Goal: Check status: Check status

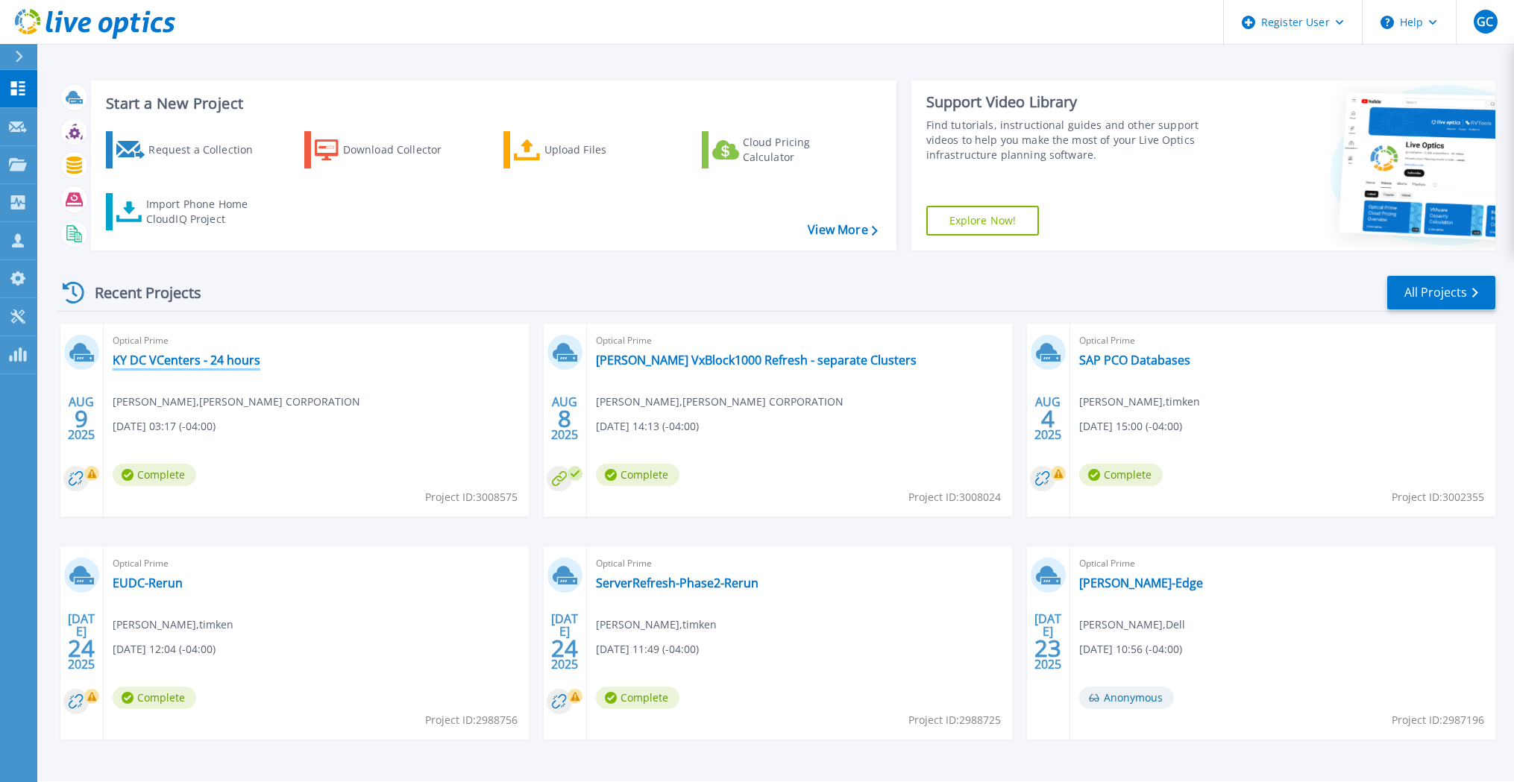
click at [228, 360] on link "KY DC VCenters - 24 hours" at bounding box center [187, 360] width 148 height 15
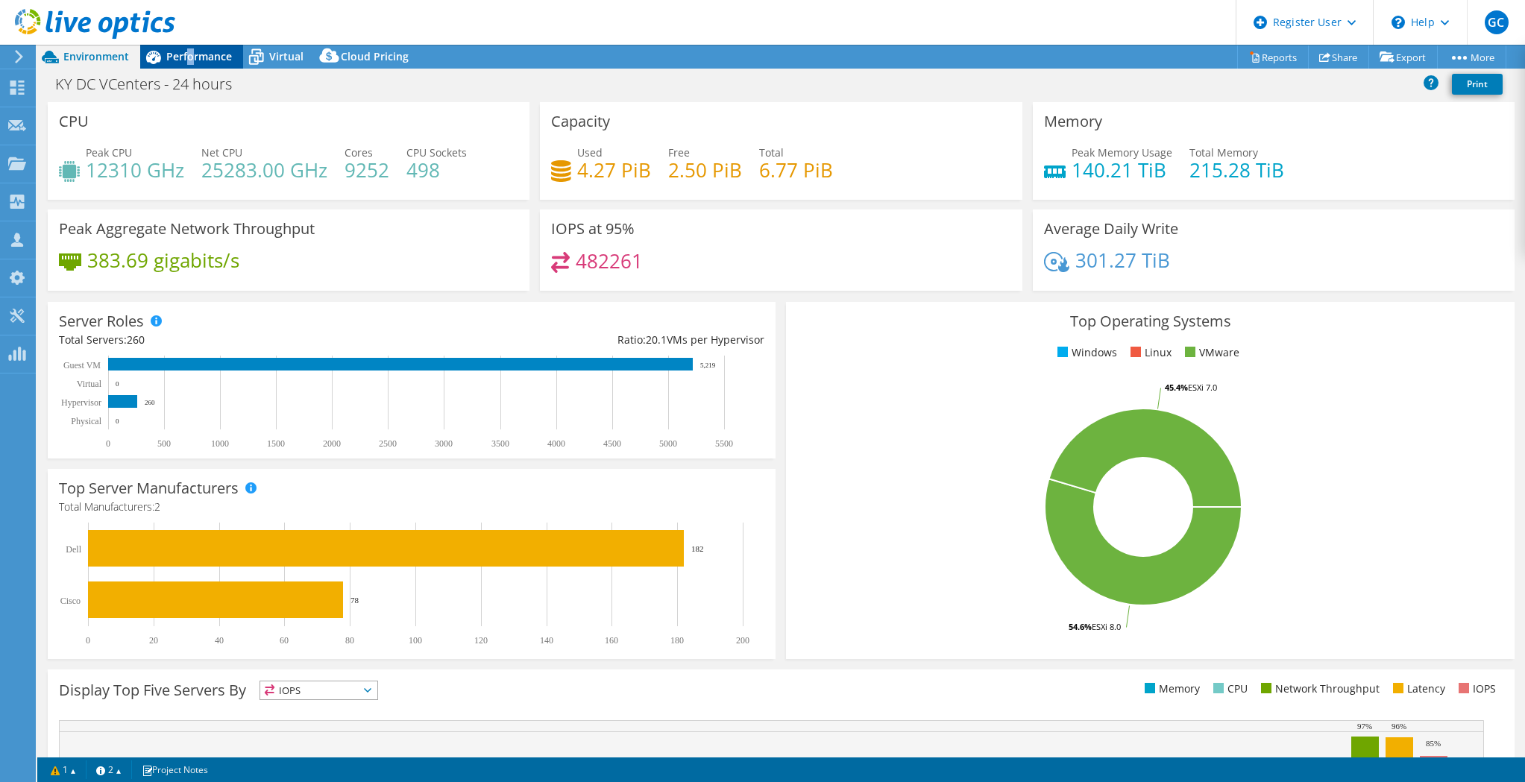
click at [189, 63] on span "Performance" at bounding box center [199, 56] width 66 height 14
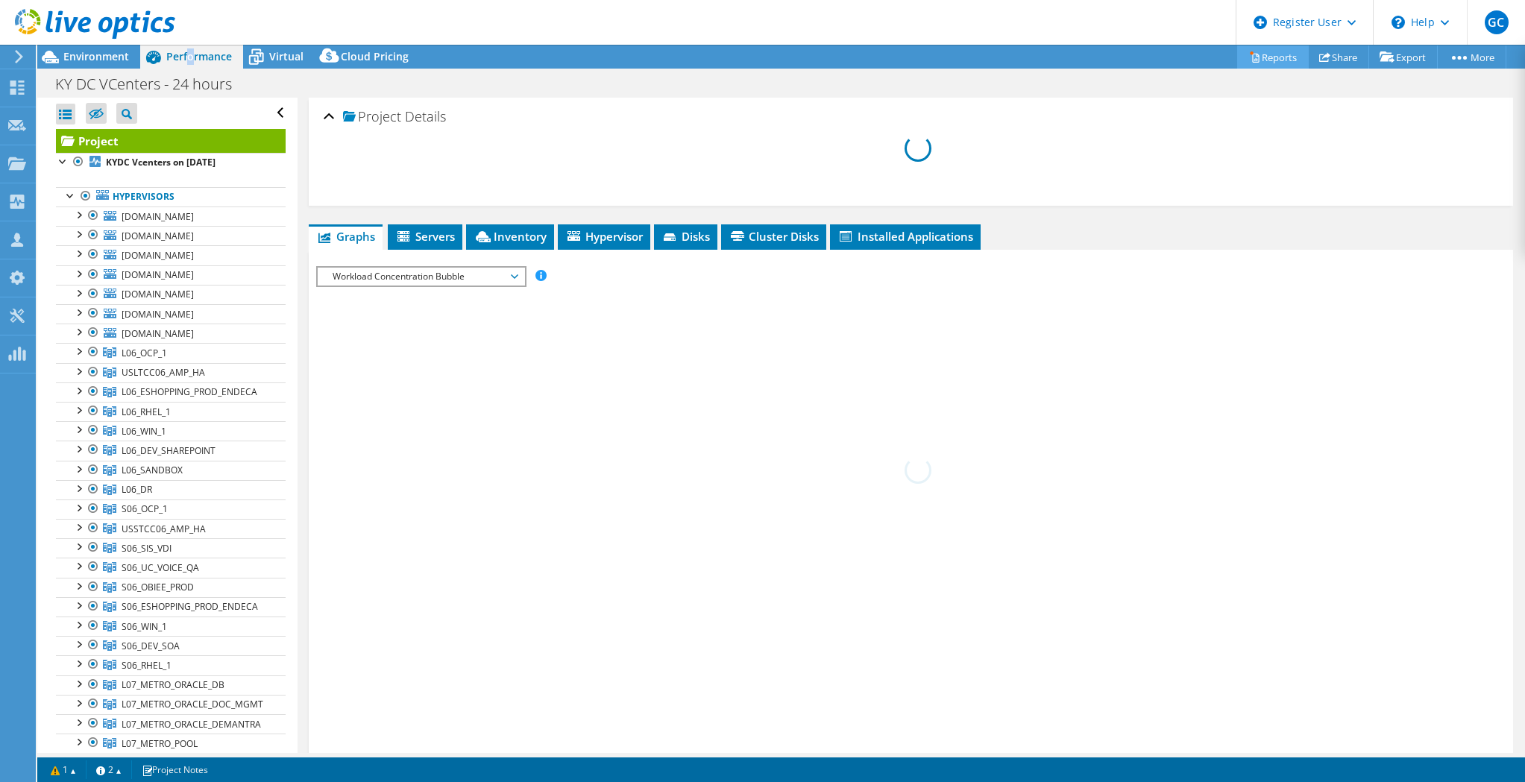
click at [1252, 58] on icon at bounding box center [1255, 58] width 7 height 9
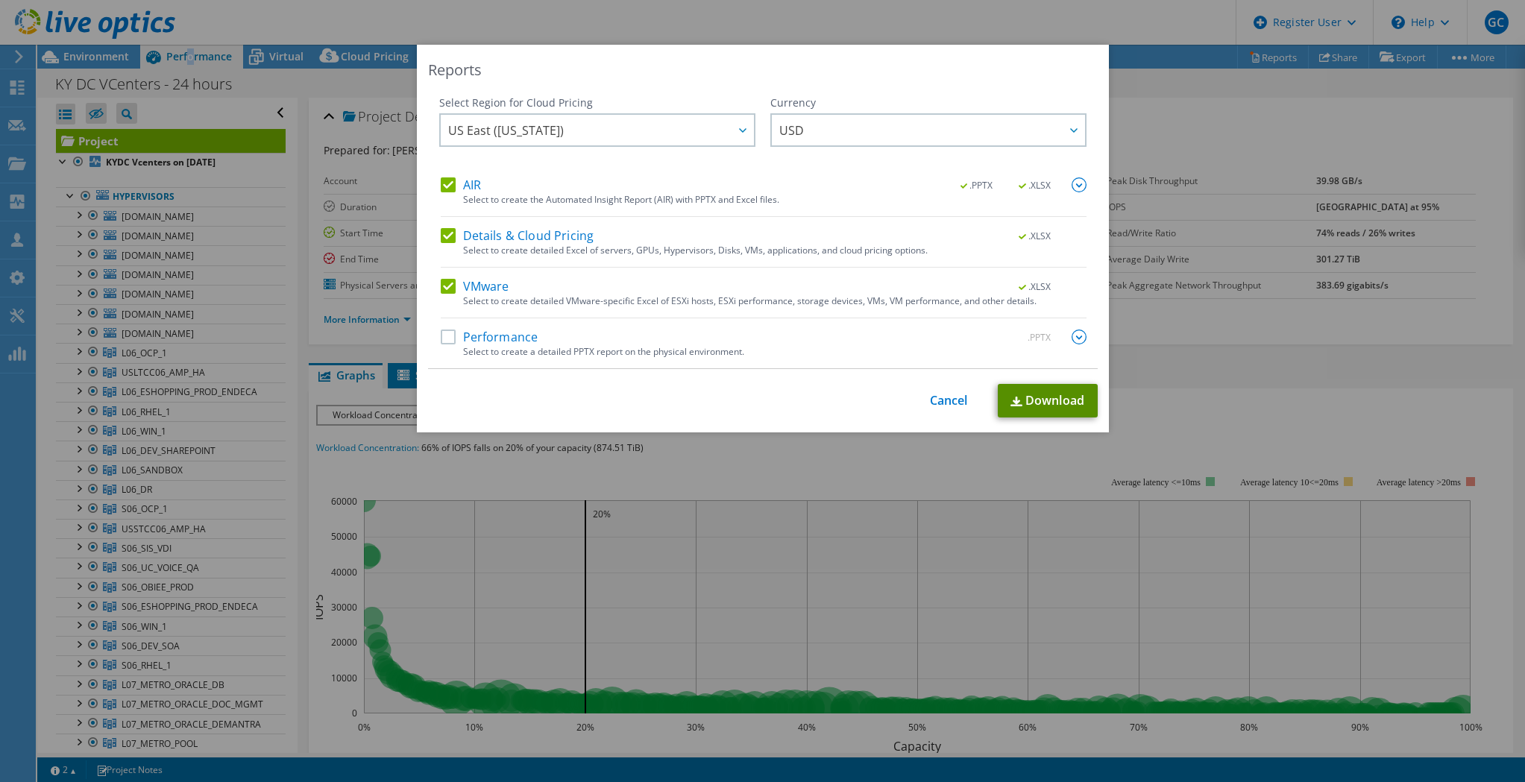
click at [1048, 406] on link "Download" at bounding box center [1048, 401] width 100 height 34
click at [934, 399] on link "Cancel" at bounding box center [949, 401] width 38 height 14
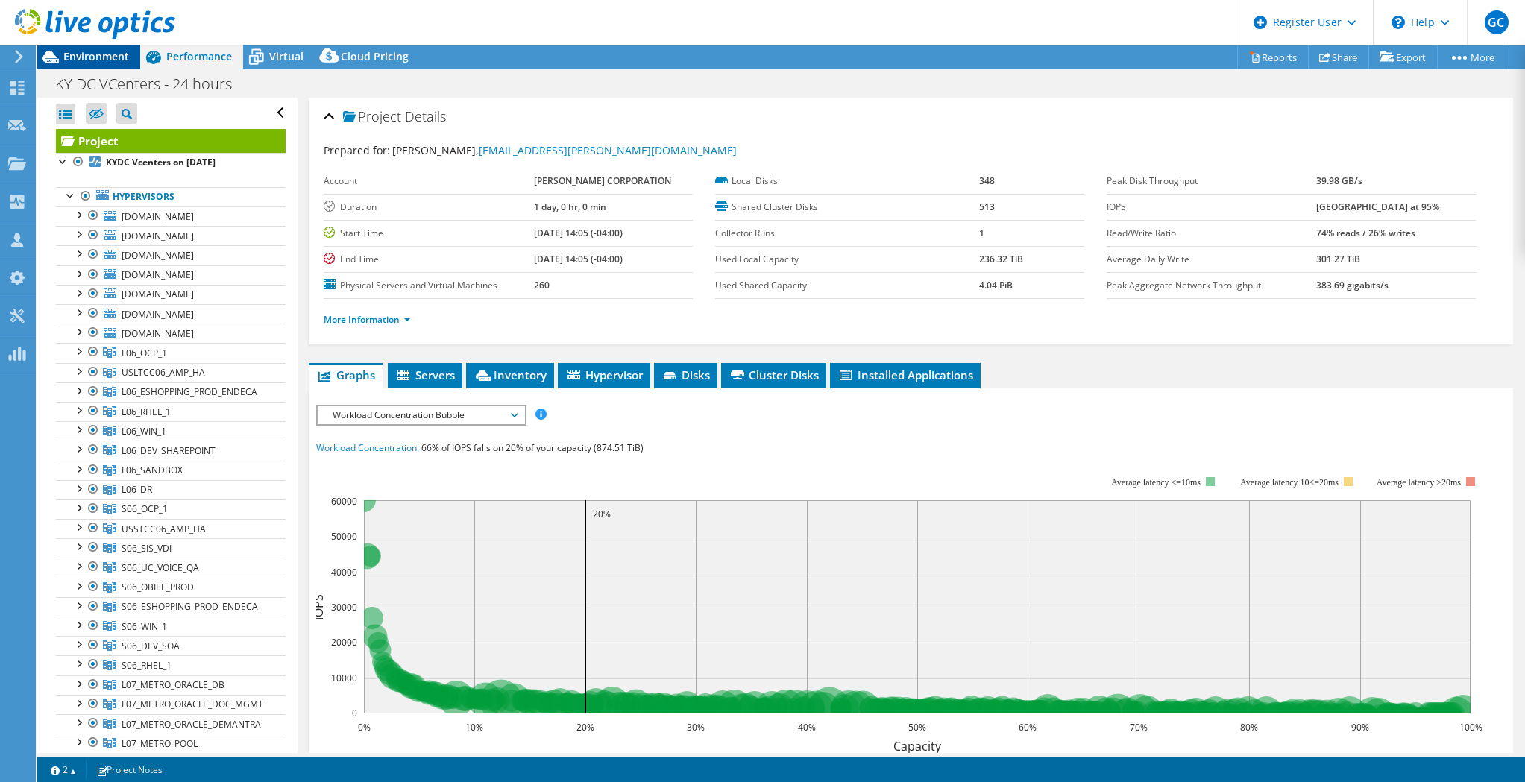
click at [97, 63] on span "Environment" at bounding box center [96, 56] width 66 height 14
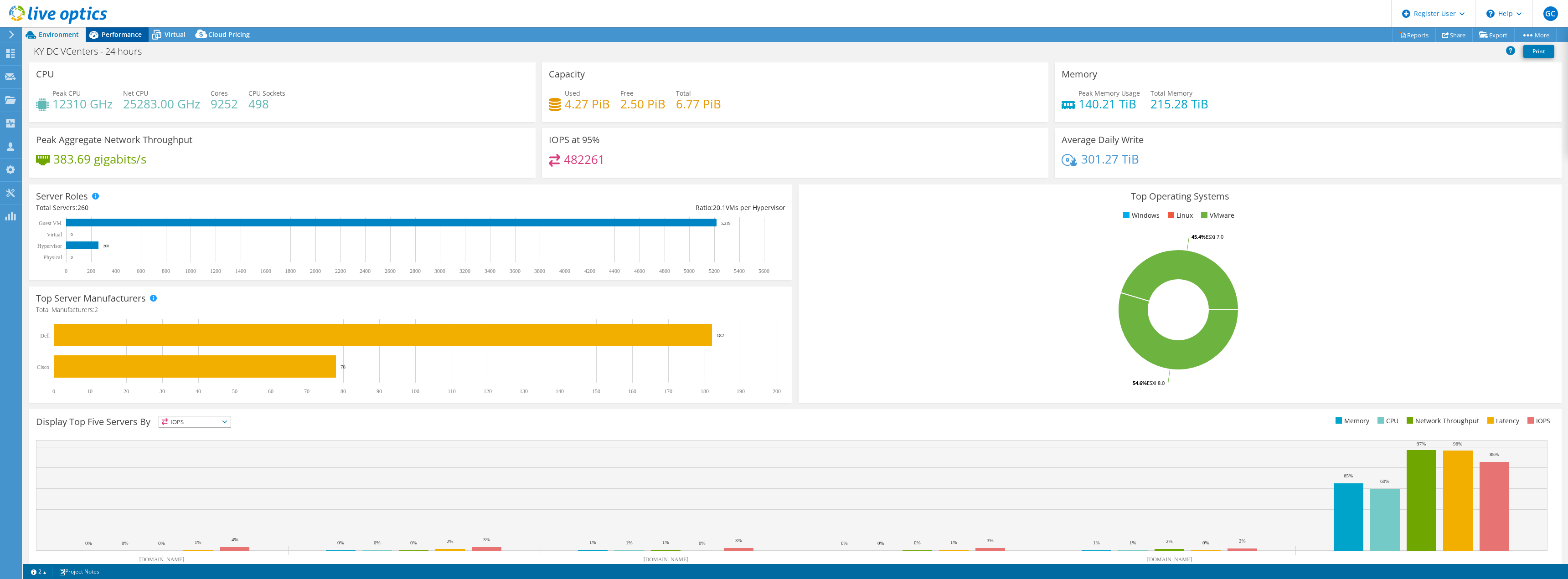
click at [106, 31] on span "Performance" at bounding box center [122, 34] width 40 height 9
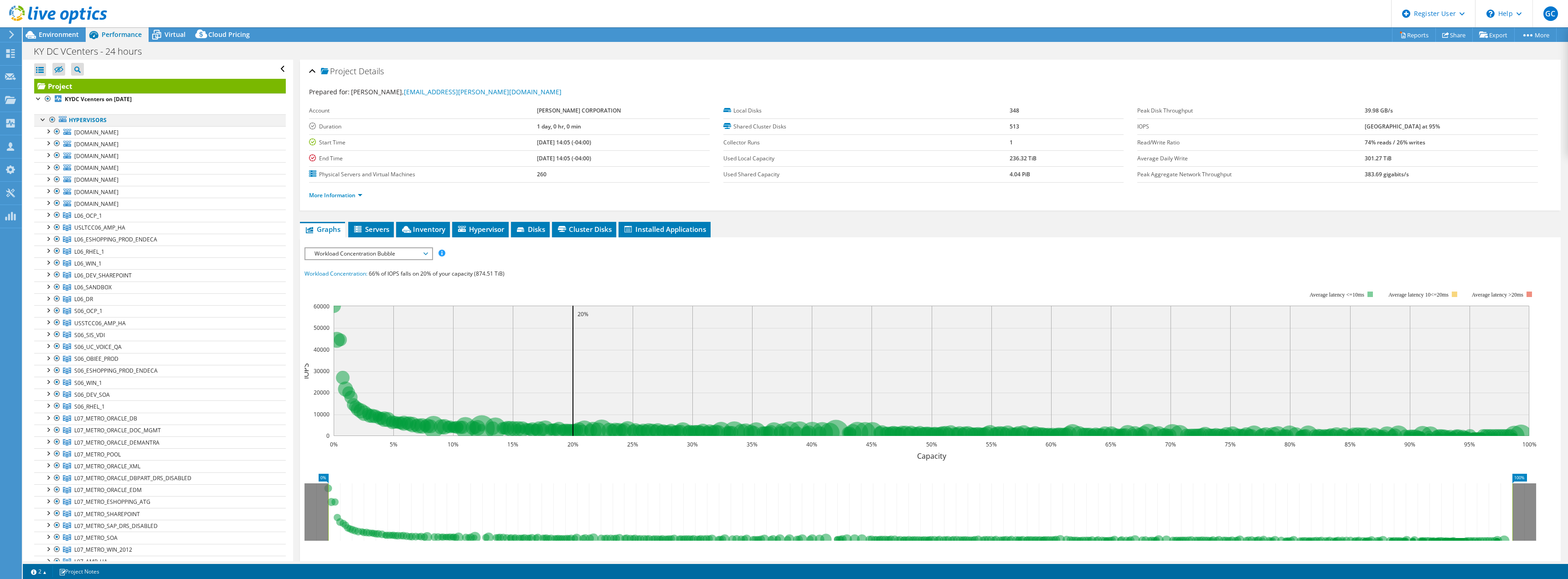
click at [52, 121] on div at bounding box center [52, 120] width 9 height 11
click at [79, 67] on icon at bounding box center [78, 70] width 6 height 6
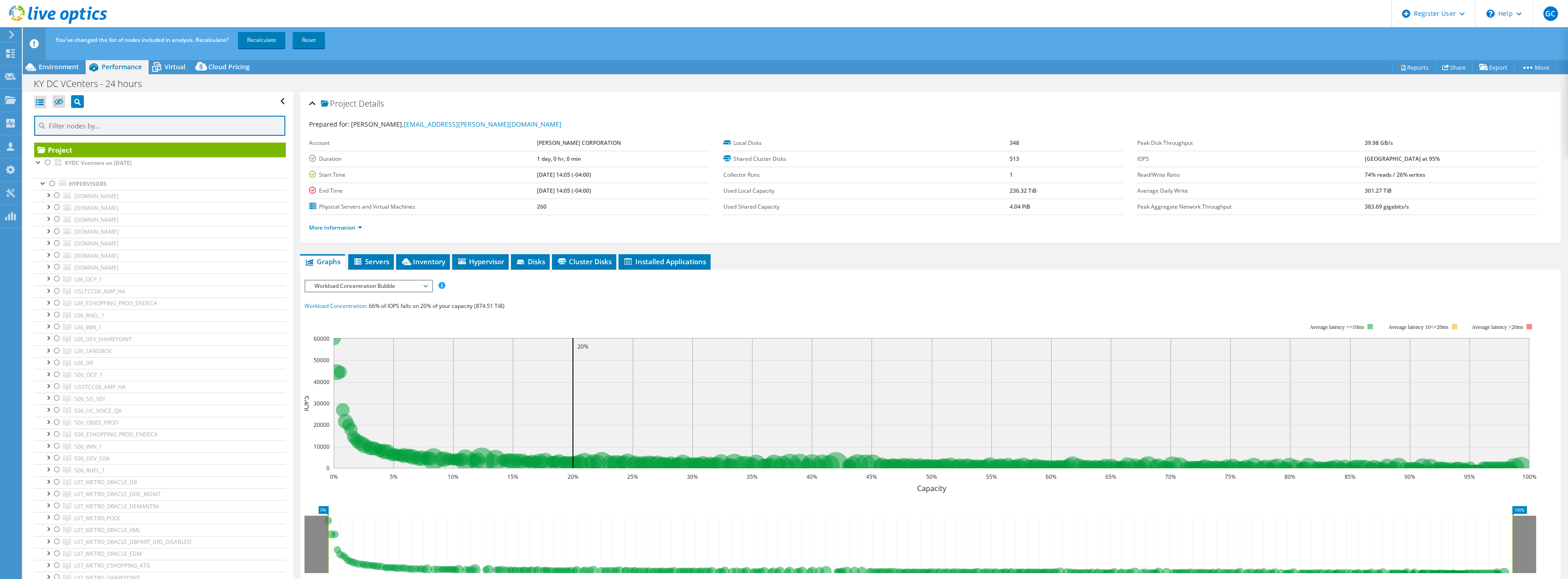
click at [98, 128] on input "text" at bounding box center [159, 125] width 251 height 20
click at [52, 184] on div at bounding box center [52, 184] width 9 height 11
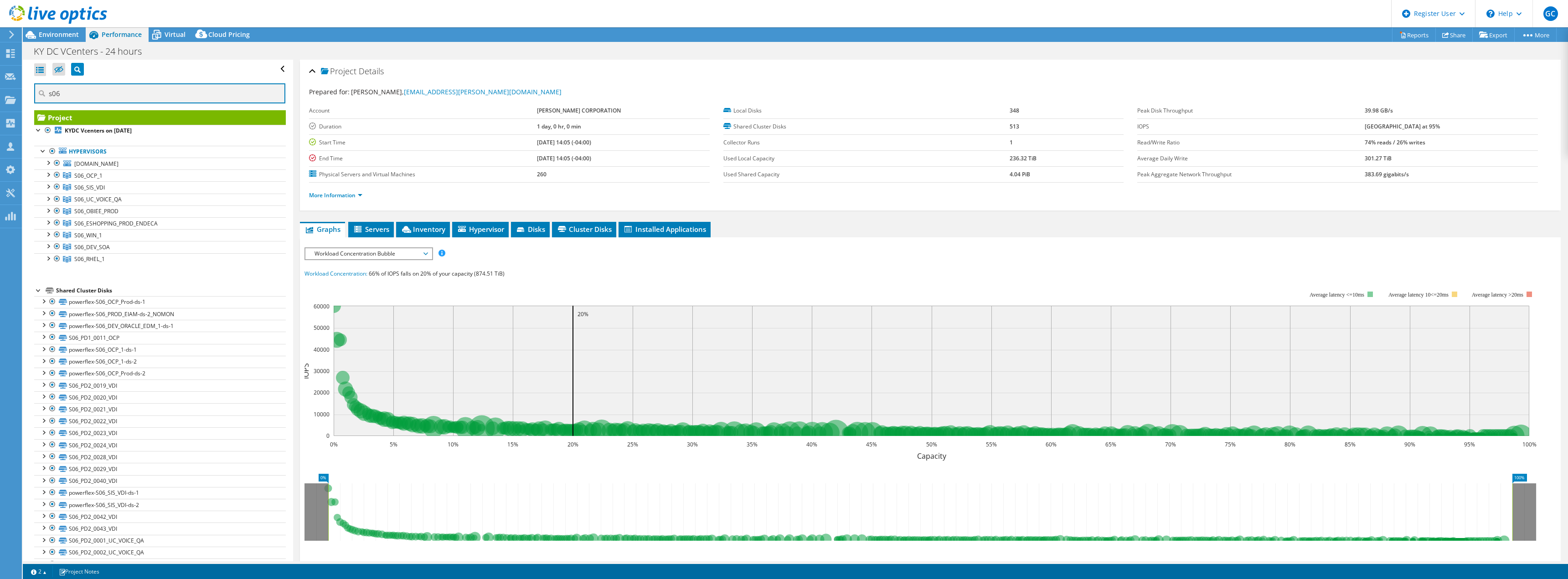
click at [72, 91] on input "s06" at bounding box center [159, 93] width 251 height 20
type input "s"
click at [71, 87] on input "text" at bounding box center [159, 93] width 251 height 20
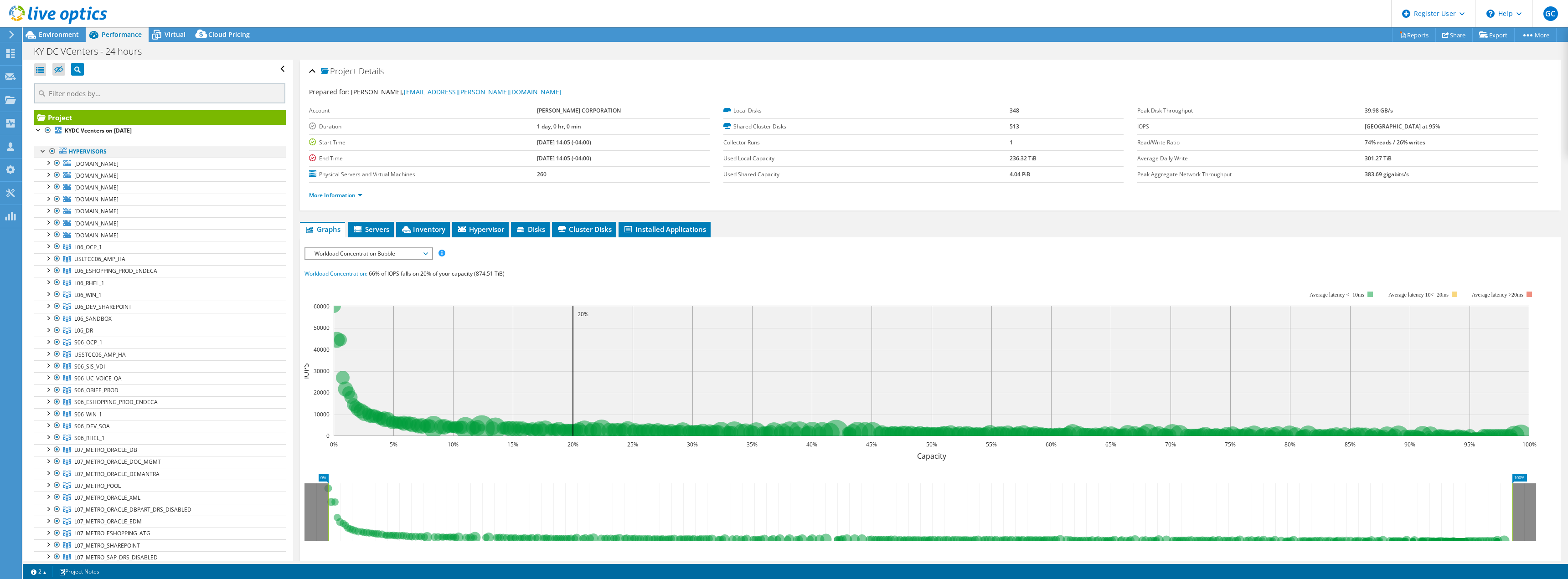
click at [54, 151] on div at bounding box center [52, 151] width 9 height 11
click at [71, 96] on input "text" at bounding box center [159, 93] width 251 height 20
click at [78, 92] on input "text" at bounding box center [159, 93] width 251 height 20
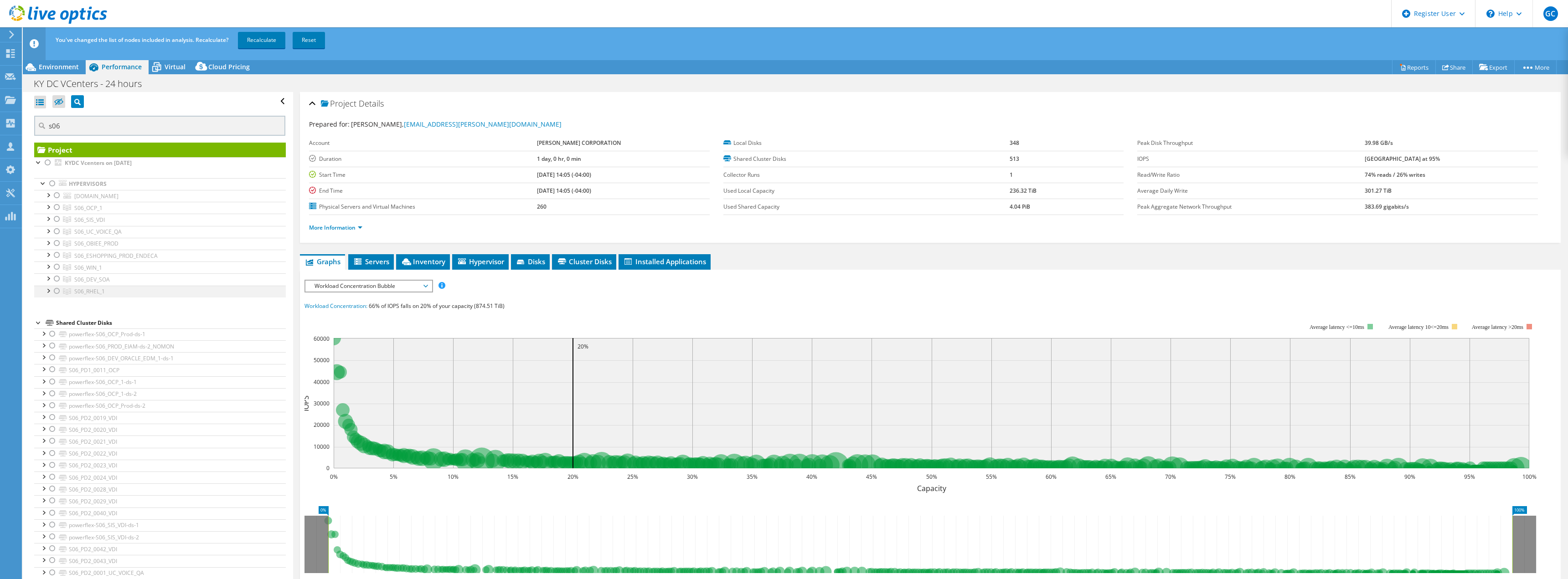
click at [56, 291] on div at bounding box center [57, 291] width 9 height 11
click at [0, 0] on div at bounding box center [0, 0] width 0 height 0
click at [57, 255] on div at bounding box center [57, 255] width 9 height 11
click at [78, 129] on input "s06" at bounding box center [159, 125] width 251 height 20
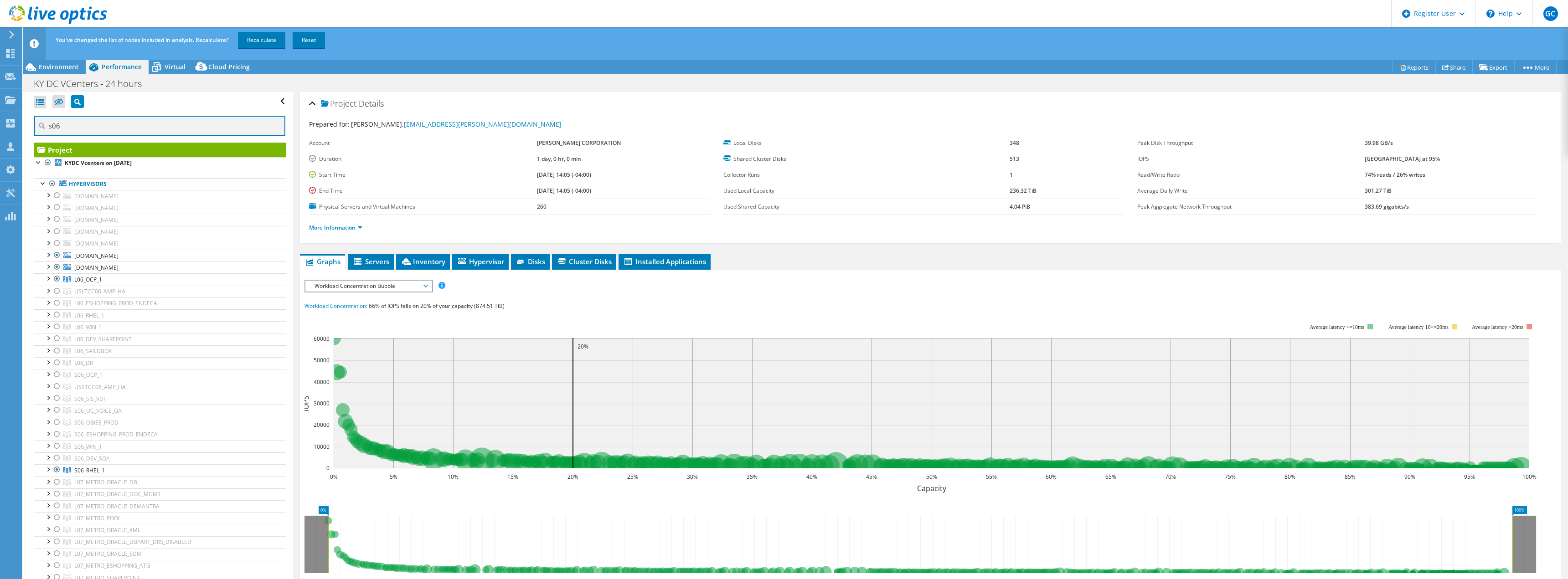
drag, startPoint x: 78, startPoint y: 129, endPoint x: 28, endPoint y: 129, distance: 50.0
type input "s06"
click at [54, 279] on div at bounding box center [57, 279] width 9 height 11
click at [56, 266] on div at bounding box center [57, 267] width 9 height 11
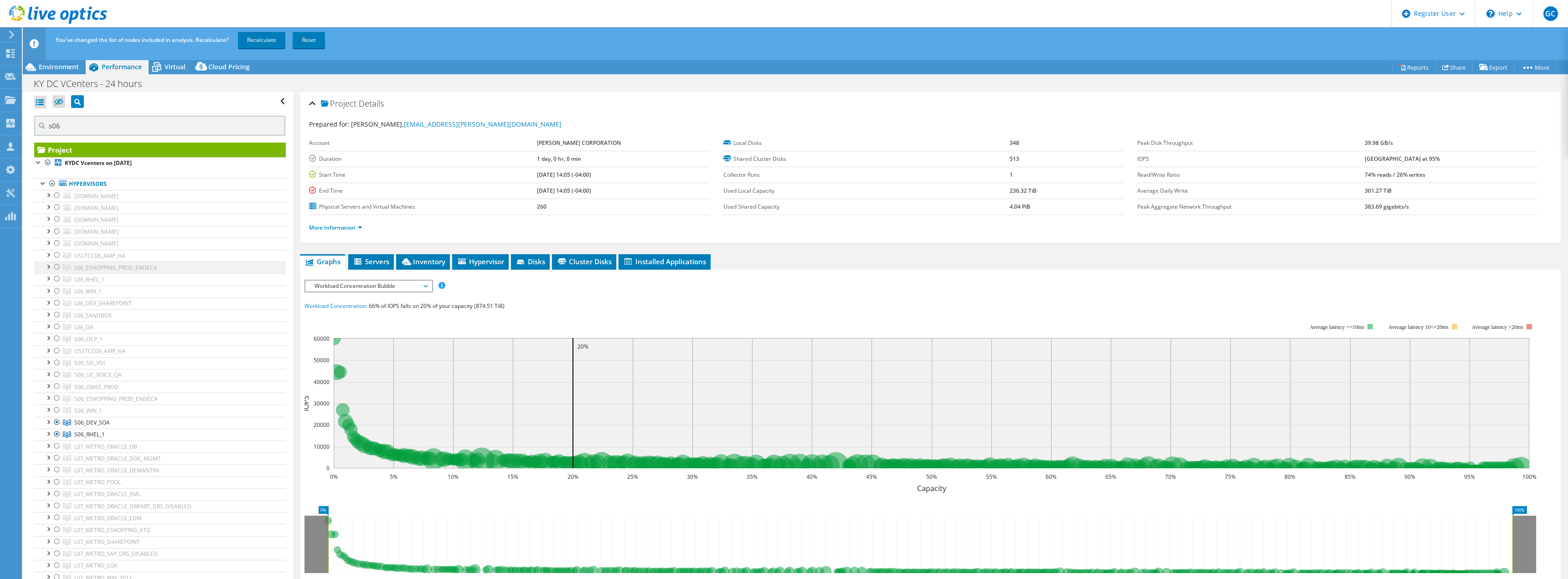
click at [56, 266] on div at bounding box center [57, 267] width 9 height 11
click at [88, 120] on input "s06" at bounding box center [159, 125] width 251 height 20
click at [49, 184] on div at bounding box center [52, 184] width 9 height 11
click at [51, 184] on div at bounding box center [52, 184] width 9 height 11
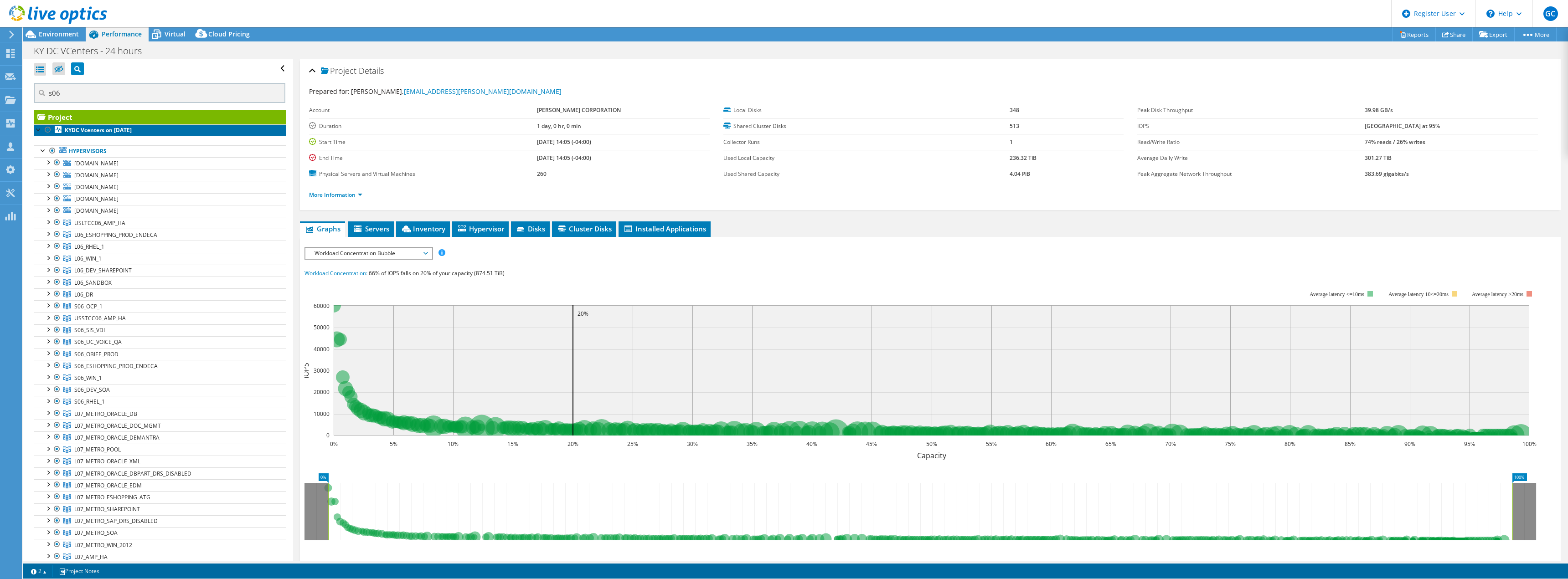
click at [87, 127] on b "KYDC Vcenters on [DATE]" at bounding box center [98, 130] width 67 height 8
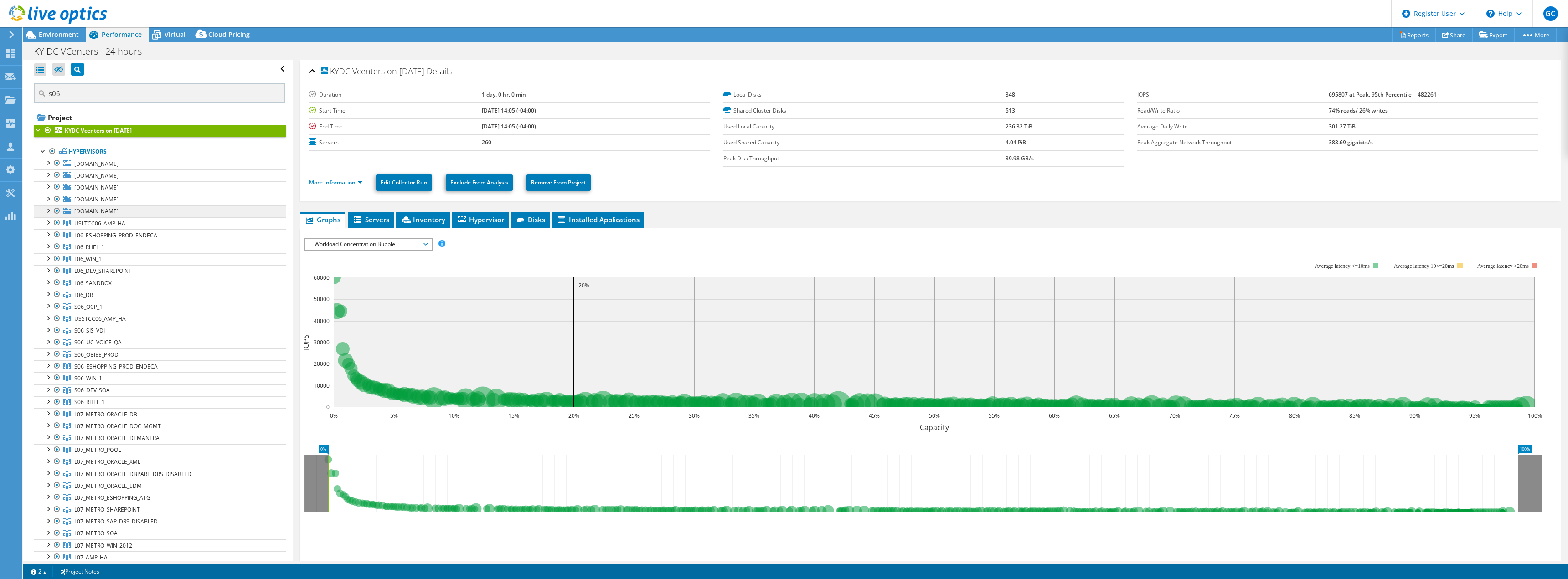
drag, startPoint x: 50, startPoint y: 151, endPoint x: 70, endPoint y: 205, distance: 57.6
click at [50, 151] on div at bounding box center [52, 151] width 9 height 11
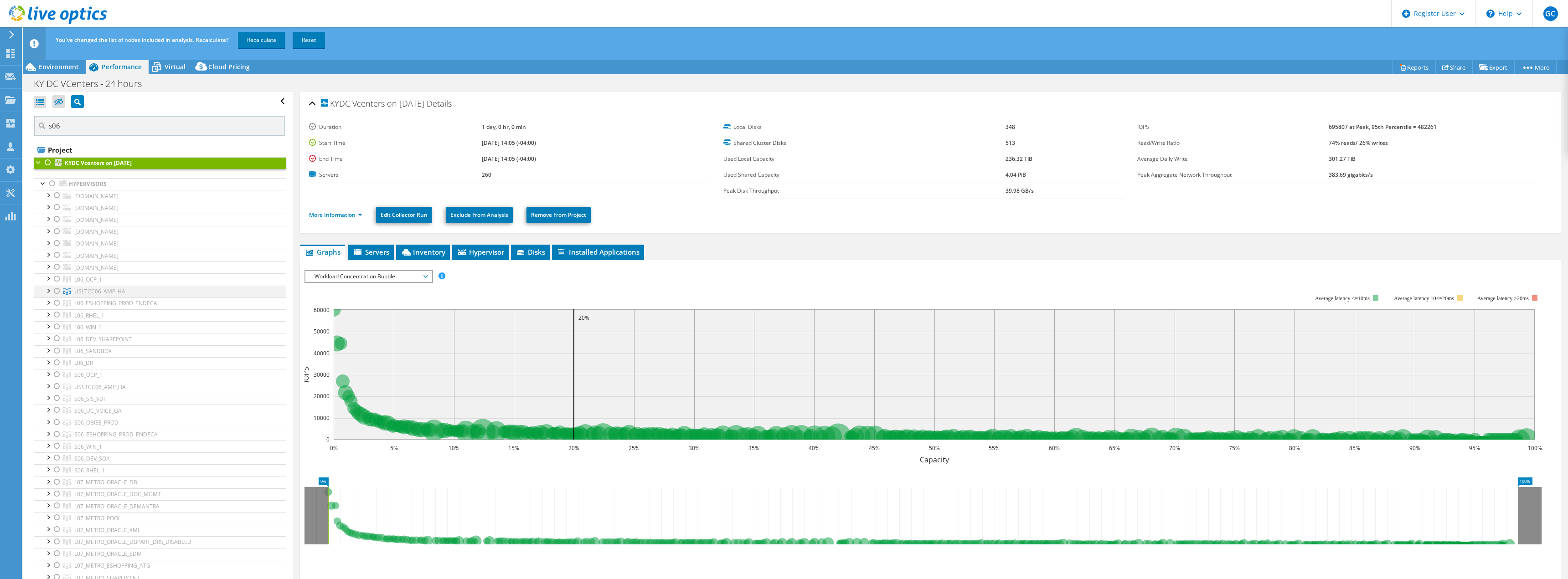
drag, startPoint x: 56, startPoint y: 279, endPoint x: 56, endPoint y: 295, distance: 16.0
click at [56, 279] on div at bounding box center [57, 279] width 9 height 11
click at [55, 293] on div at bounding box center [57, 291] width 9 height 11
click at [56, 304] on div at bounding box center [57, 303] width 9 height 11
click at [56, 316] on div at bounding box center [57, 315] width 9 height 11
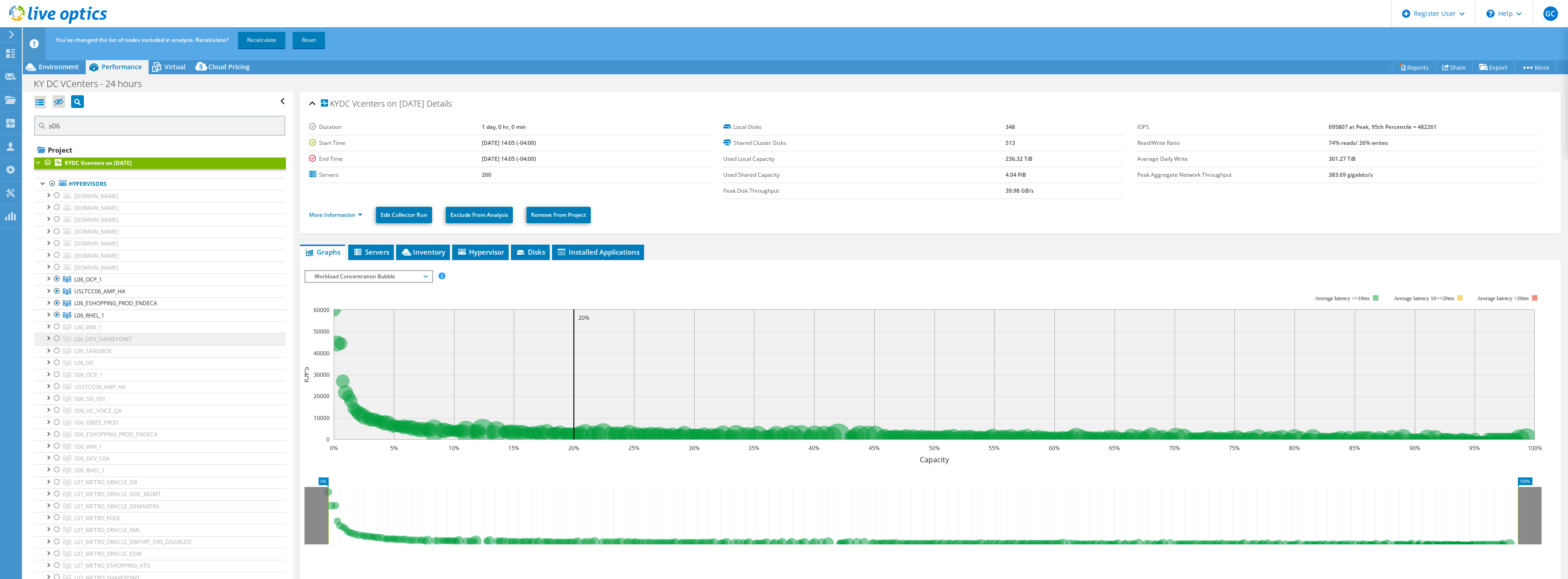
click at [56, 327] on div at bounding box center [57, 327] width 9 height 11
click at [56, 340] on div at bounding box center [57, 338] width 9 height 11
click at [56, 351] on div at bounding box center [57, 351] width 9 height 11
click at [54, 363] on div at bounding box center [57, 363] width 9 height 11
click at [54, 373] on div at bounding box center [57, 374] width 9 height 11
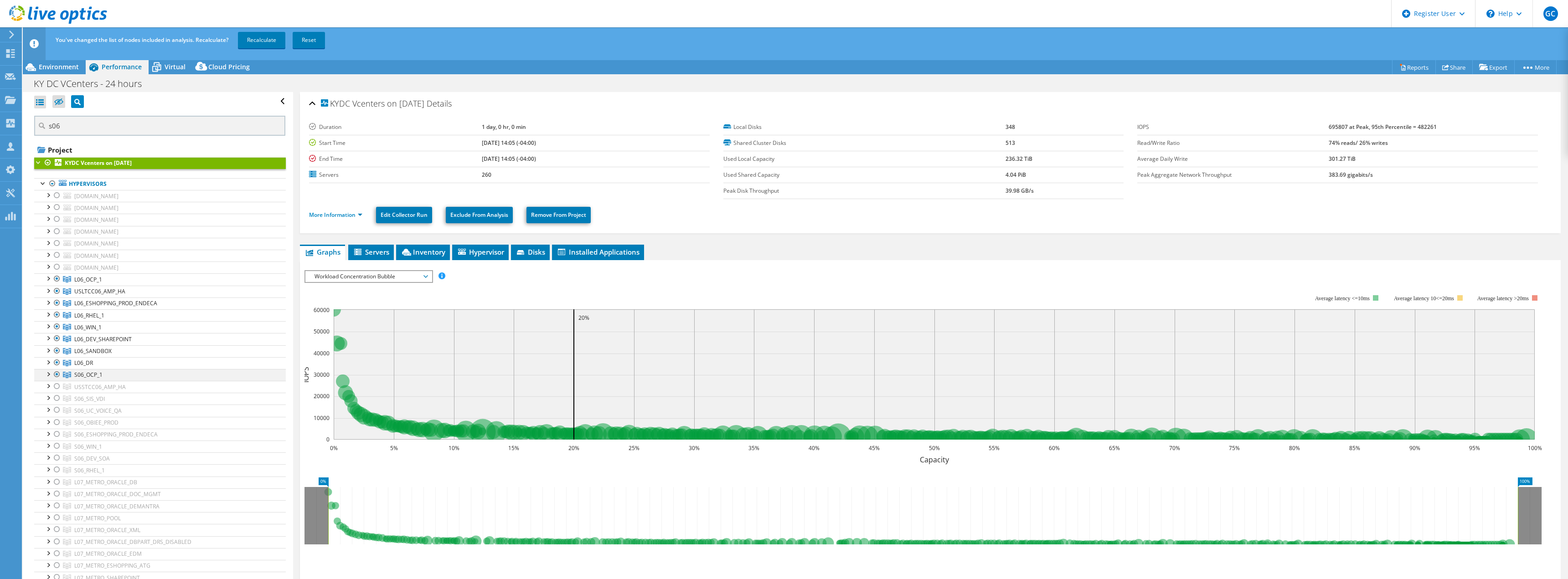
click at [56, 374] on div at bounding box center [57, 374] width 9 height 11
click at [57, 478] on div at bounding box center [57, 482] width 9 height 11
click at [54, 478] on div at bounding box center [57, 482] width 9 height 11
drag, startPoint x: 56, startPoint y: 255, endPoint x: 54, endPoint y: 231, distance: 24.1
click at [56, 255] on div at bounding box center [57, 255] width 9 height 11
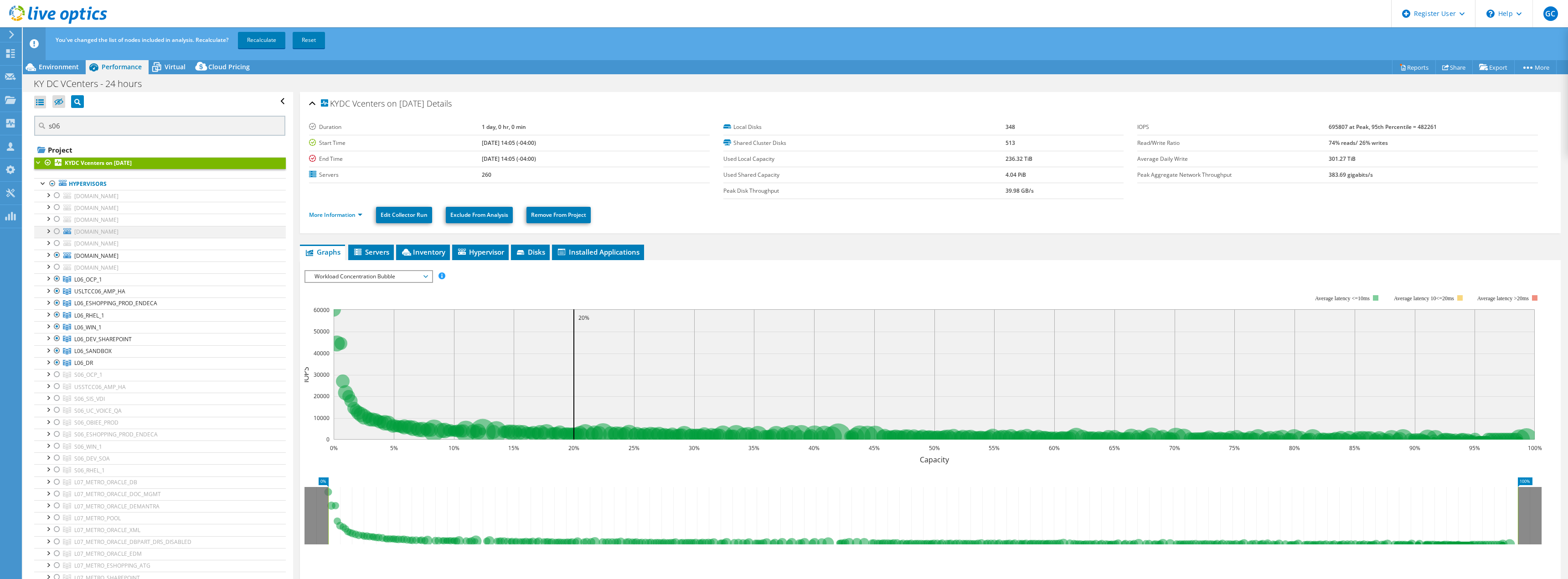
click at [54, 231] on div at bounding box center [57, 231] width 9 height 11
click at [54, 217] on div at bounding box center [57, 219] width 9 height 11
click at [56, 207] on div at bounding box center [57, 207] width 9 height 11
click at [54, 194] on div at bounding box center [57, 195] width 9 height 11
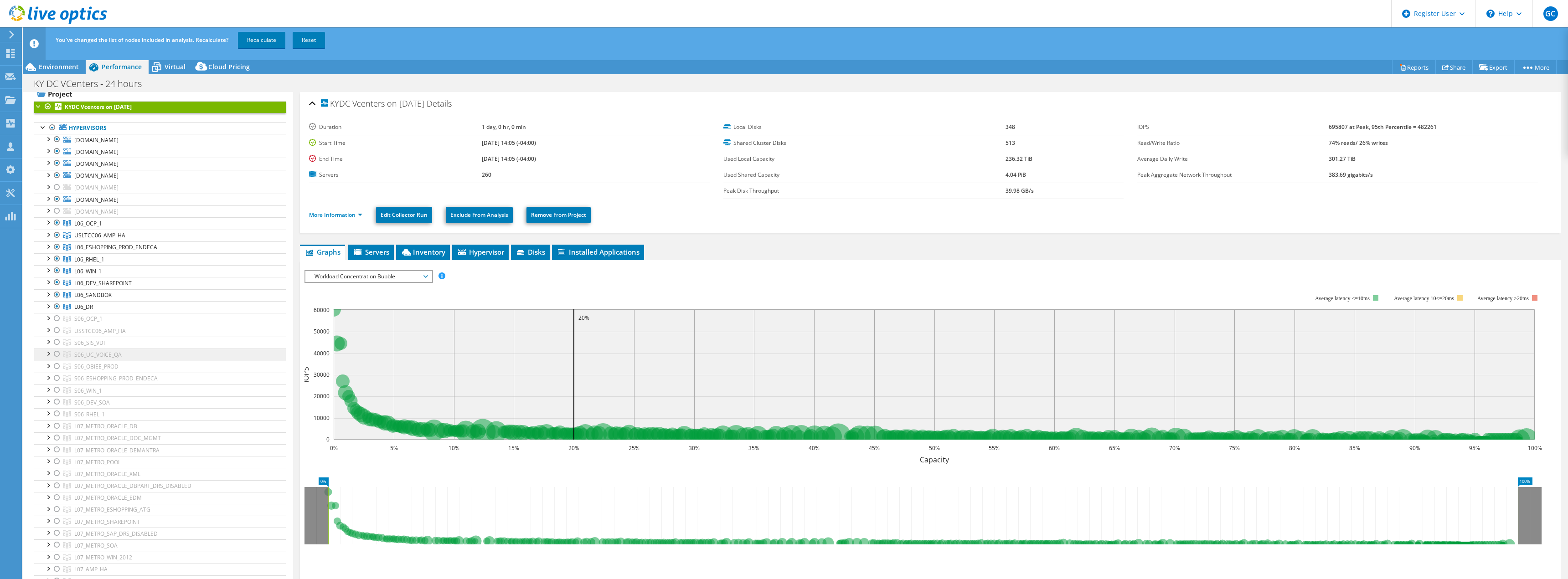
scroll to position [137, 0]
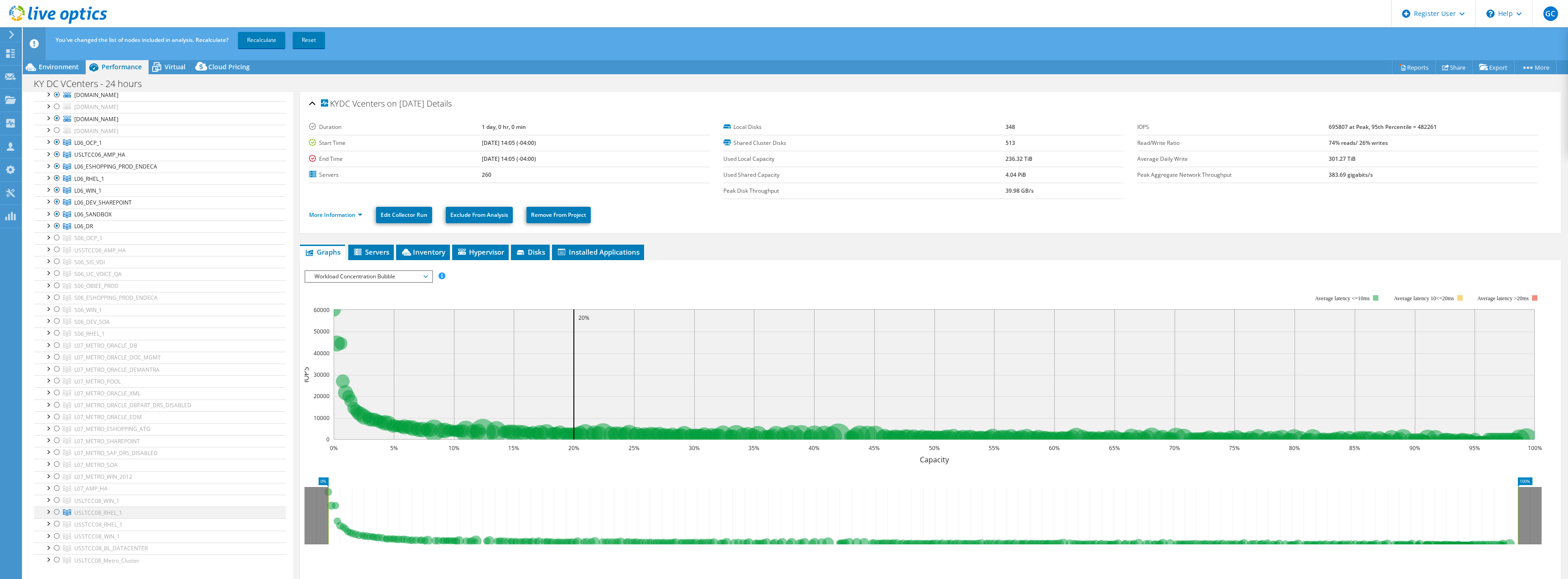
drag, startPoint x: 55, startPoint y: 501, endPoint x: 57, endPoint y: 514, distance: 13.2
click at [55, 478] on div at bounding box center [57, 500] width 9 height 11
click at [57, 478] on div at bounding box center [57, 512] width 9 height 11
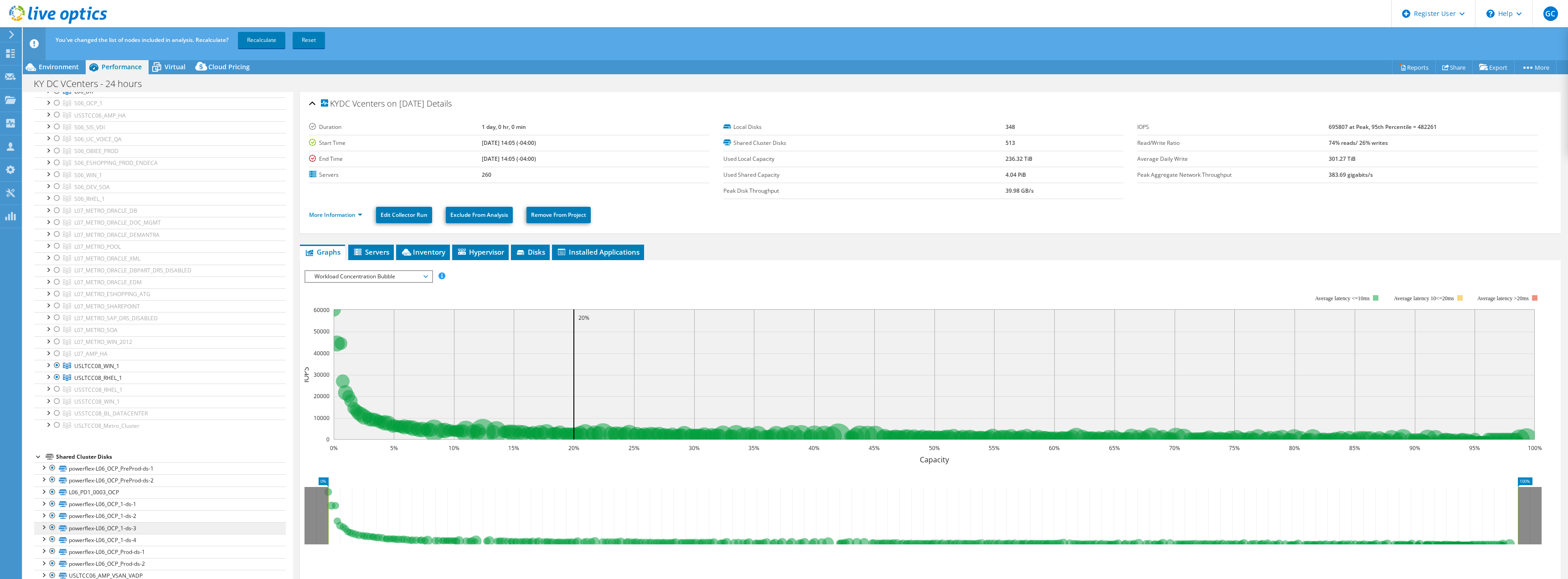
scroll to position [273, 0]
click at [49, 424] on div at bounding box center [48, 422] width 9 height 9
click at [49, 423] on div at bounding box center [48, 422] width 9 height 9
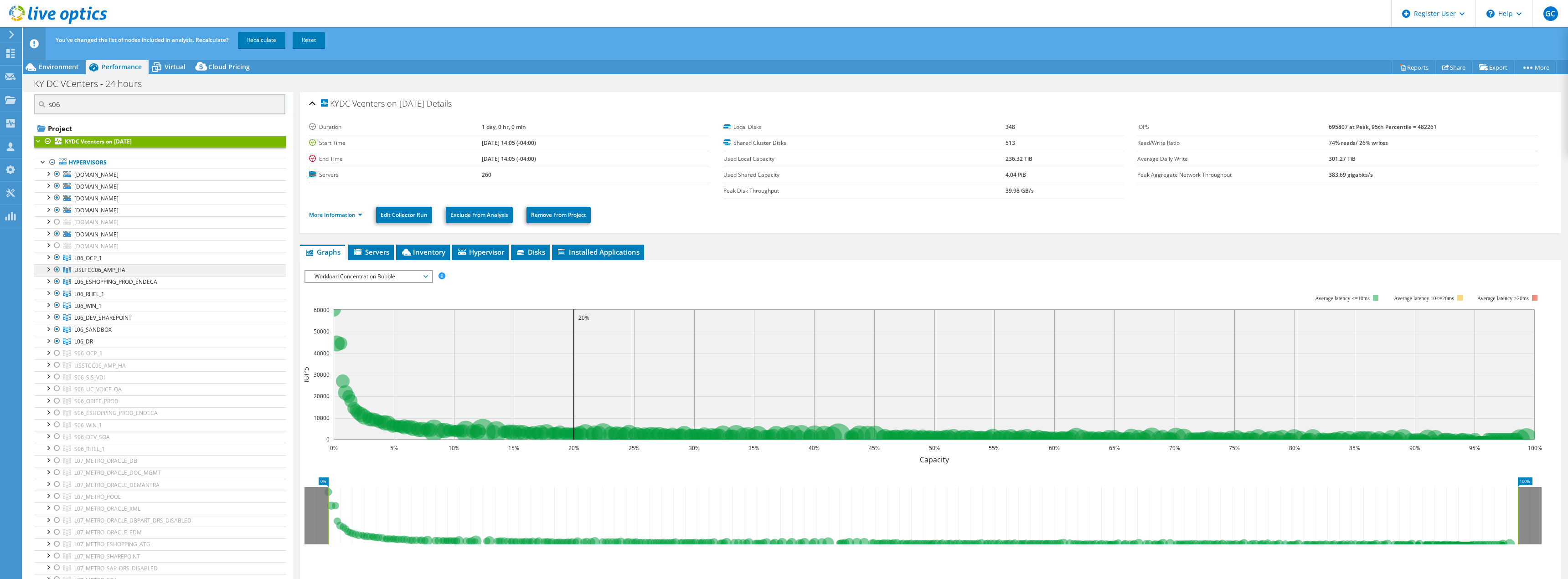
scroll to position [0, 0]
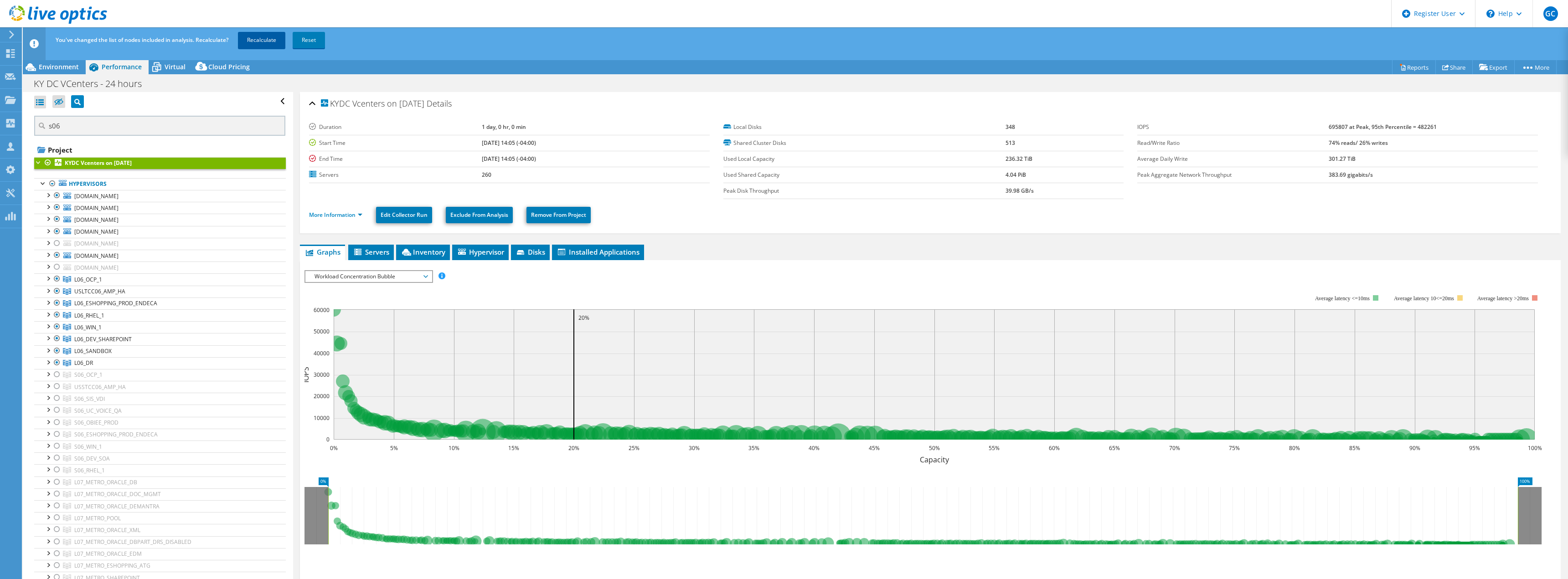
click at [260, 43] on link "Recalculate" at bounding box center [262, 40] width 48 height 16
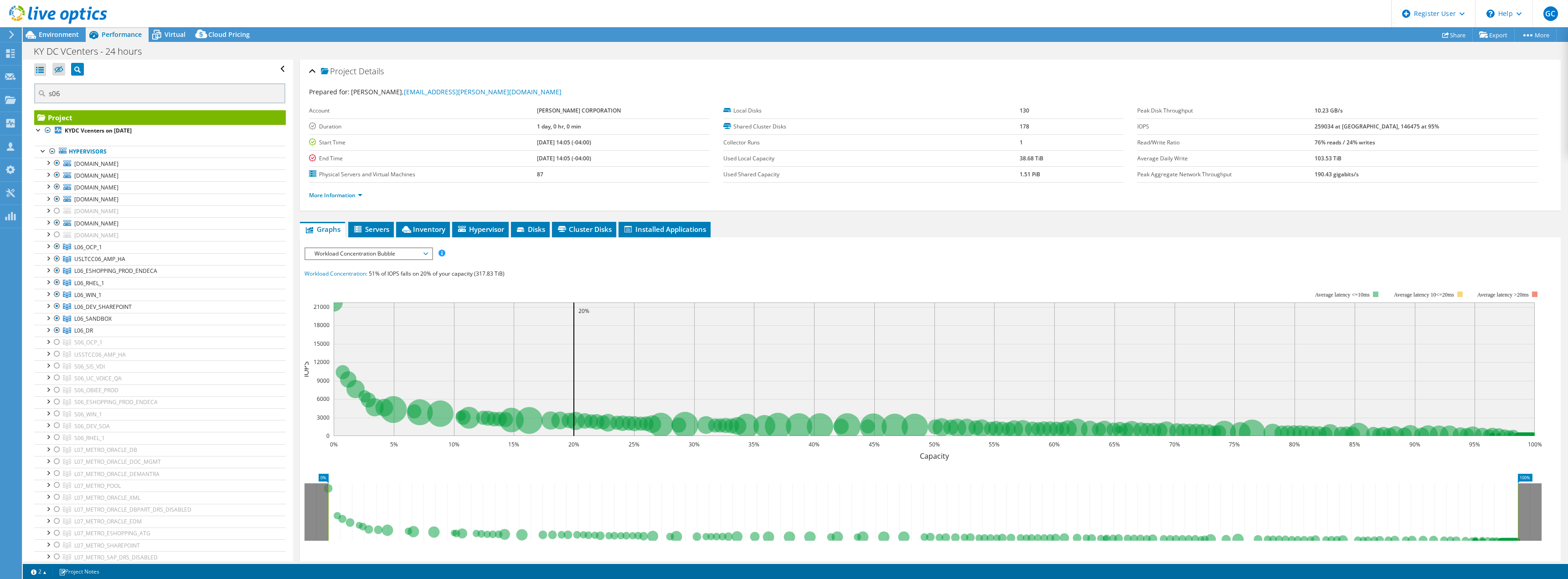
select select "USD"
